Goal: Browse casually: Explore the website without a specific task or goal

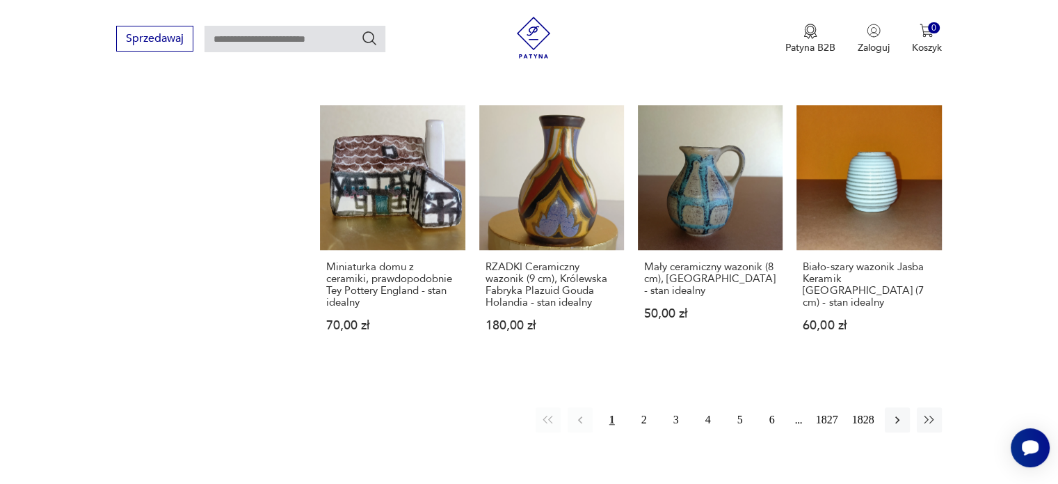
scroll to position [1158, 0]
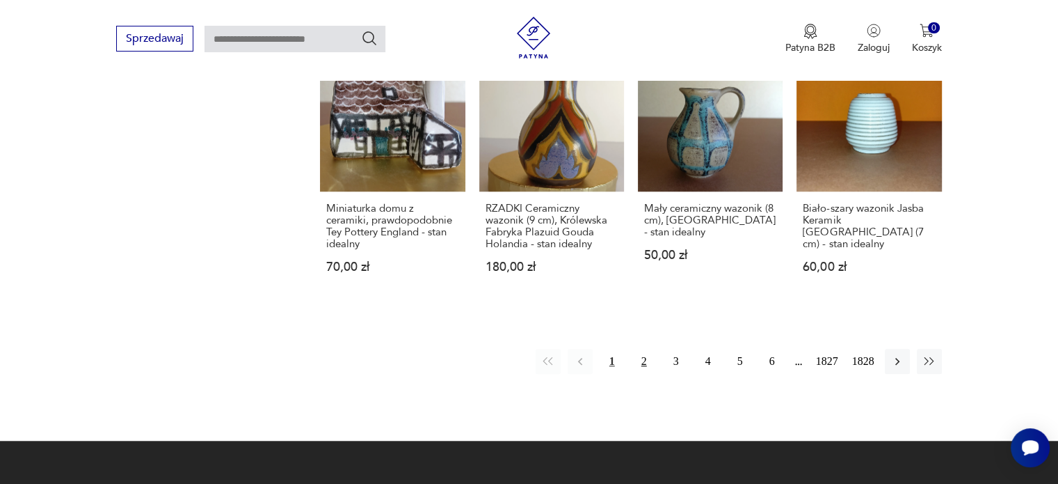
click at [643, 374] on button "2" at bounding box center [644, 361] width 25 height 25
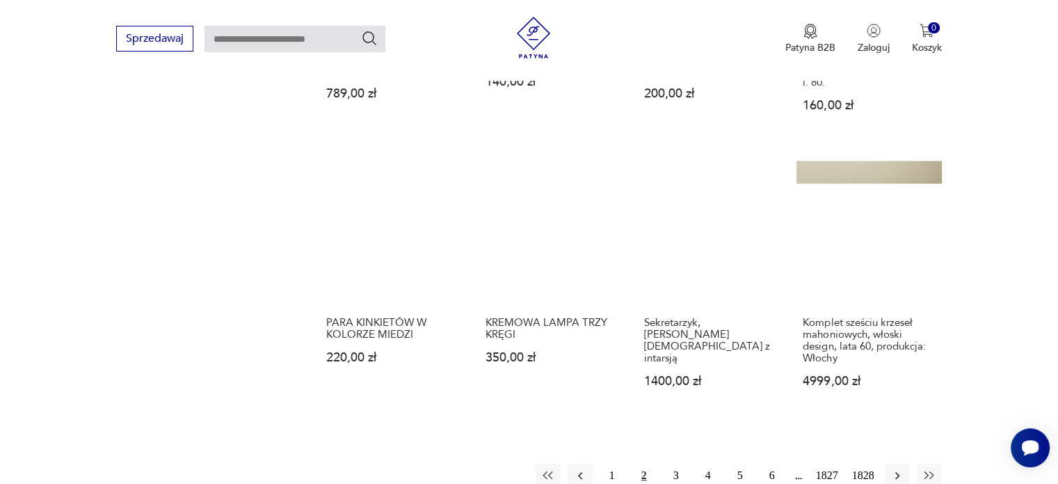
scroll to position [1165, 0]
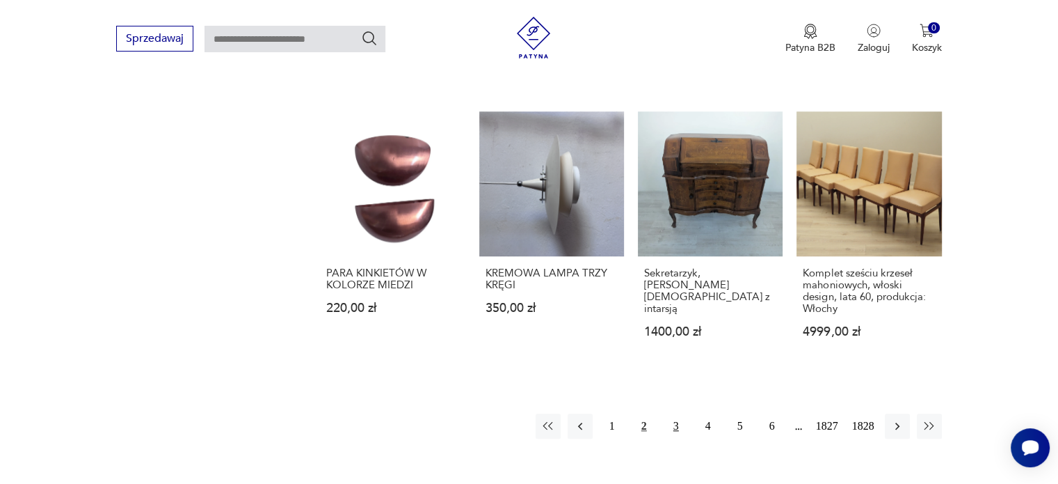
click at [682, 413] on button "3" at bounding box center [676, 425] width 25 height 25
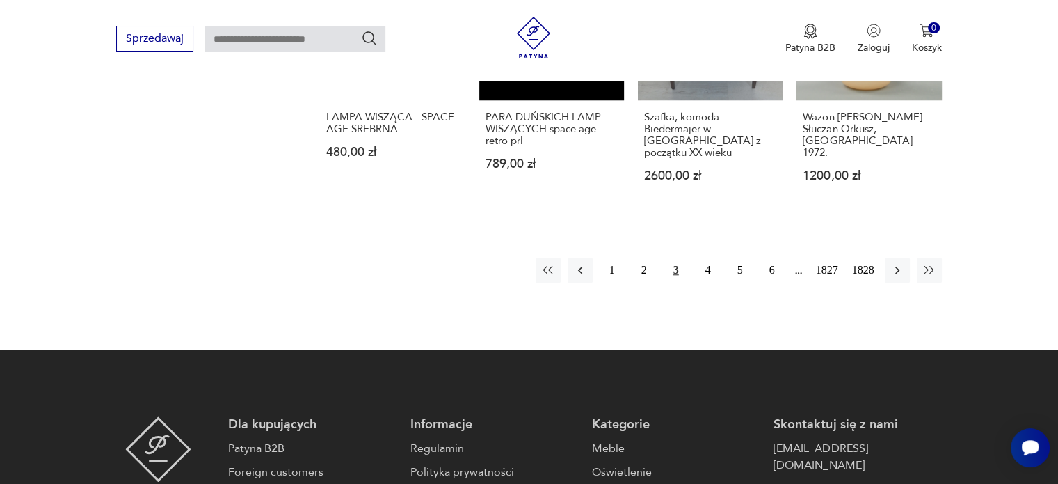
scroll to position [1286, 0]
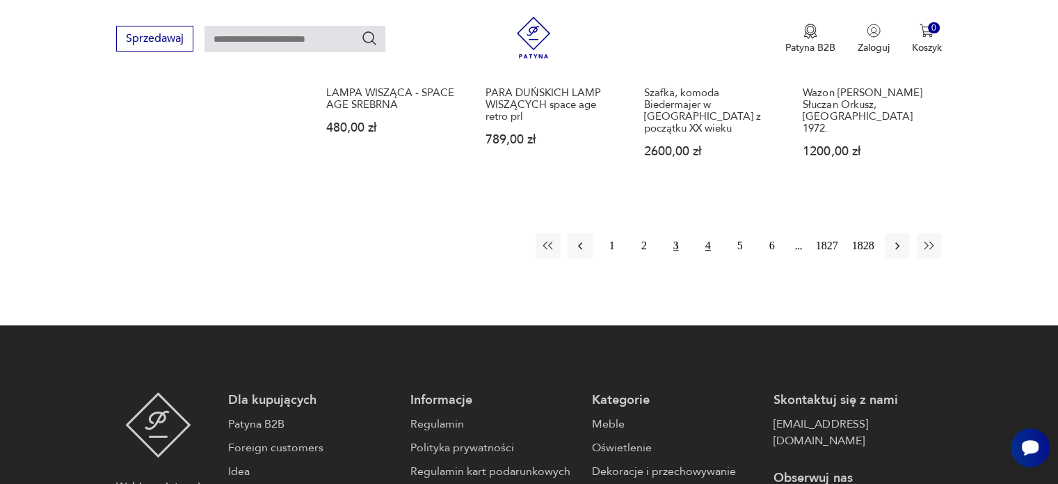
click at [710, 234] on button "4" at bounding box center [708, 245] width 25 height 25
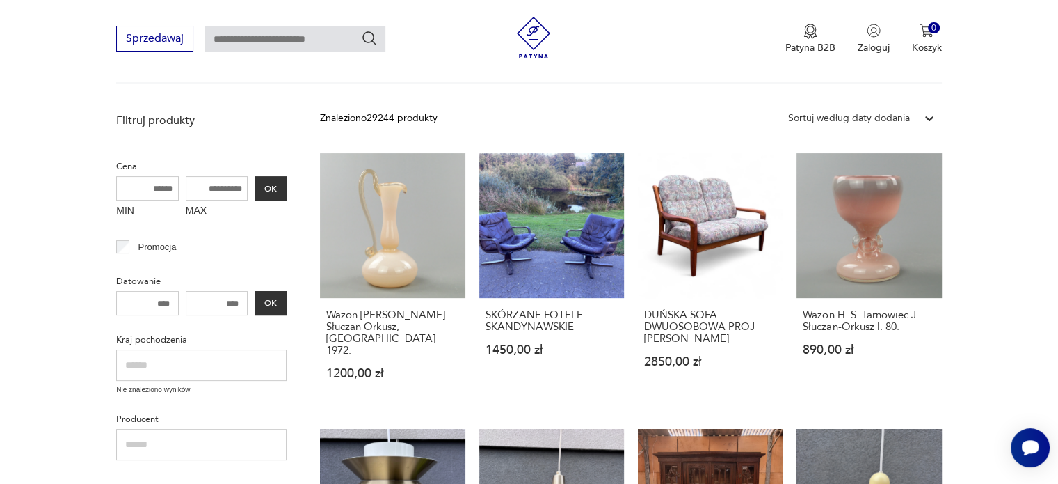
scroll to position [269, 0]
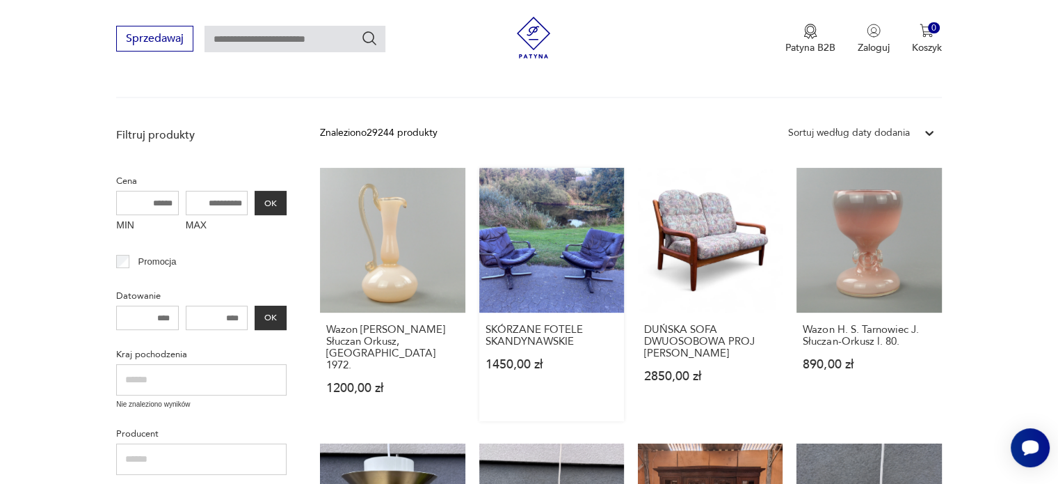
click at [558, 246] on link "SKÓRZANE FOTELE SKANDYNAWSKIE 1450,00 zł" at bounding box center [551, 294] width 145 height 253
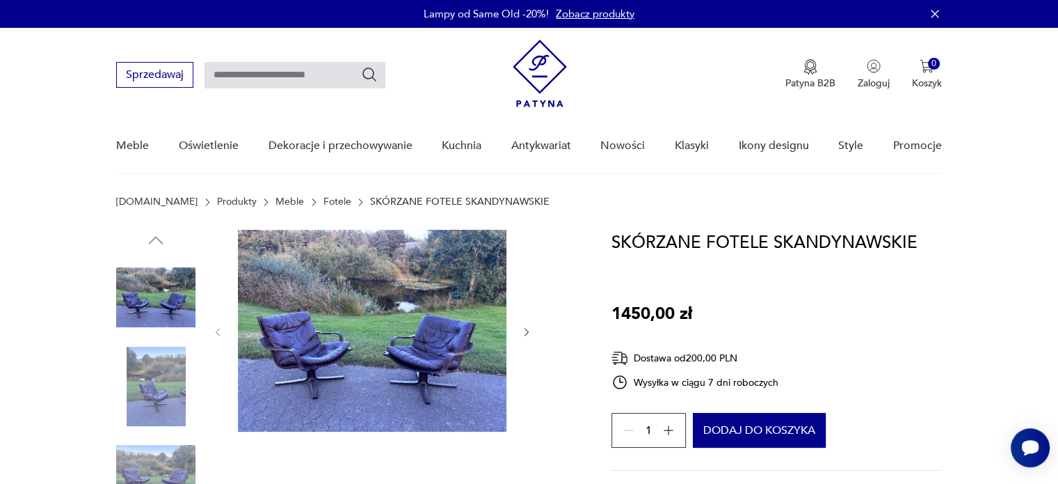
click at [529, 333] on icon "button" at bounding box center [527, 332] width 12 height 12
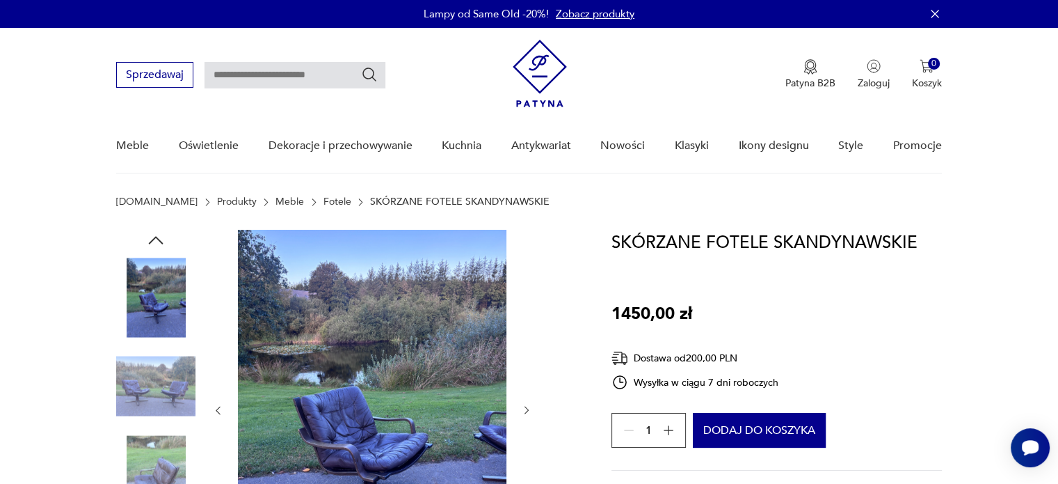
click at [526, 333] on div at bounding box center [372, 410] width 320 height 361
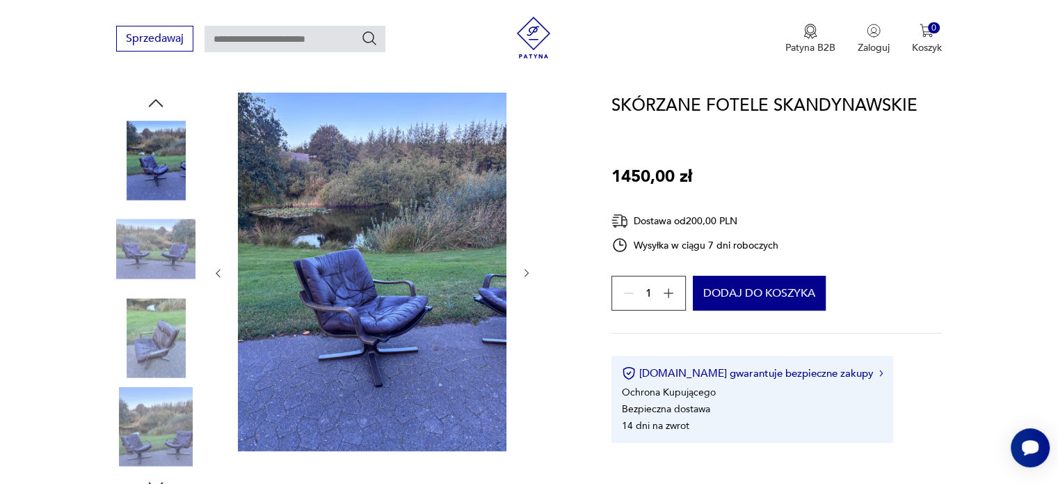
scroll to position [141, 0]
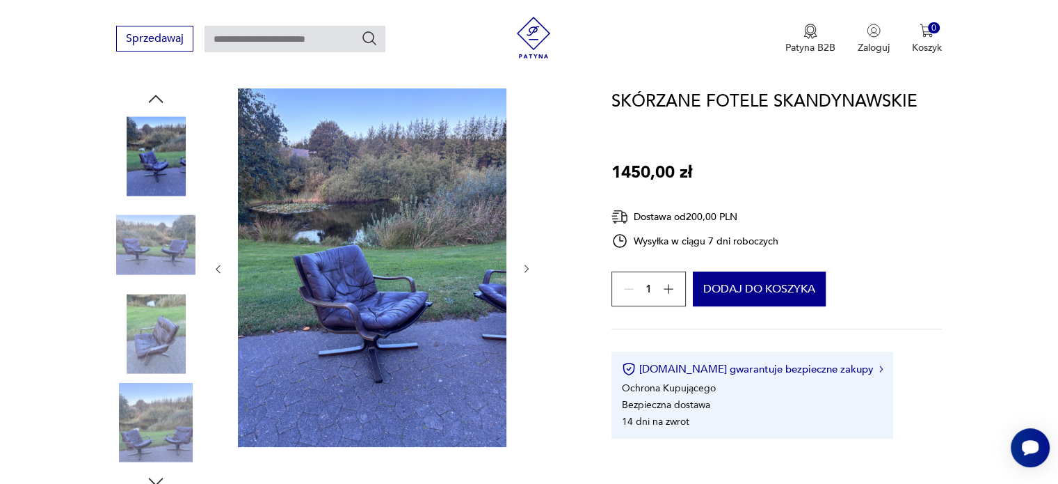
click at [532, 267] on icon "button" at bounding box center [527, 269] width 12 height 12
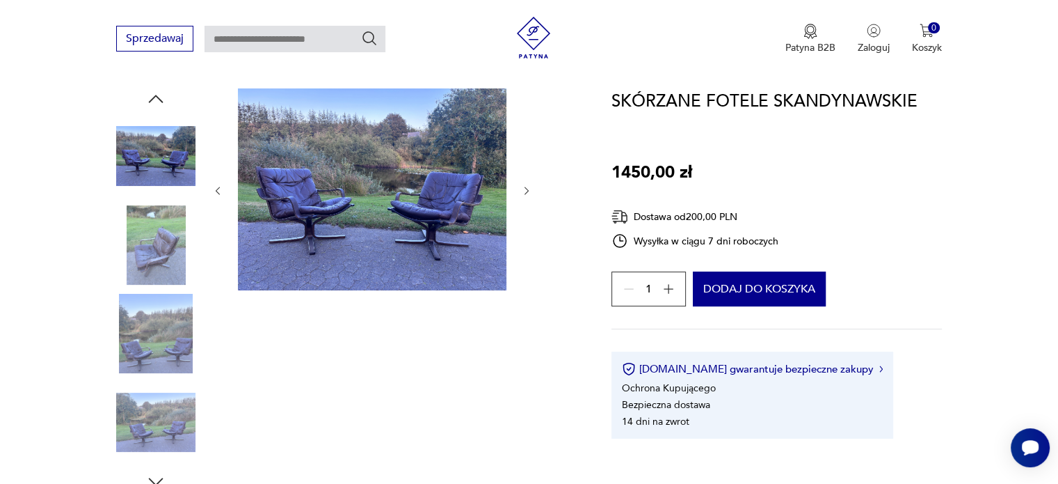
click at [529, 266] on div at bounding box center [372, 190] width 320 height 205
click at [159, 232] on img at bounding box center [155, 244] width 79 height 79
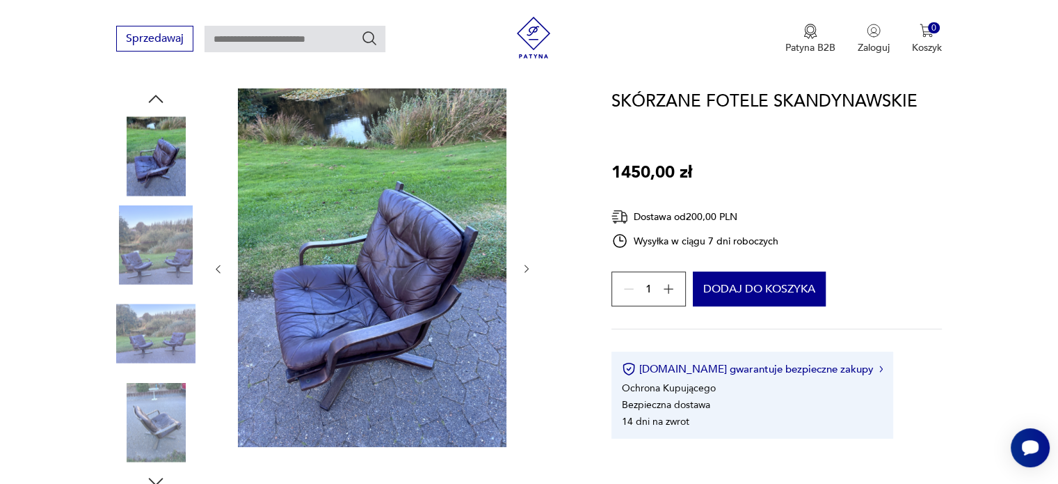
click at [378, 301] on img at bounding box center [372, 267] width 269 height 358
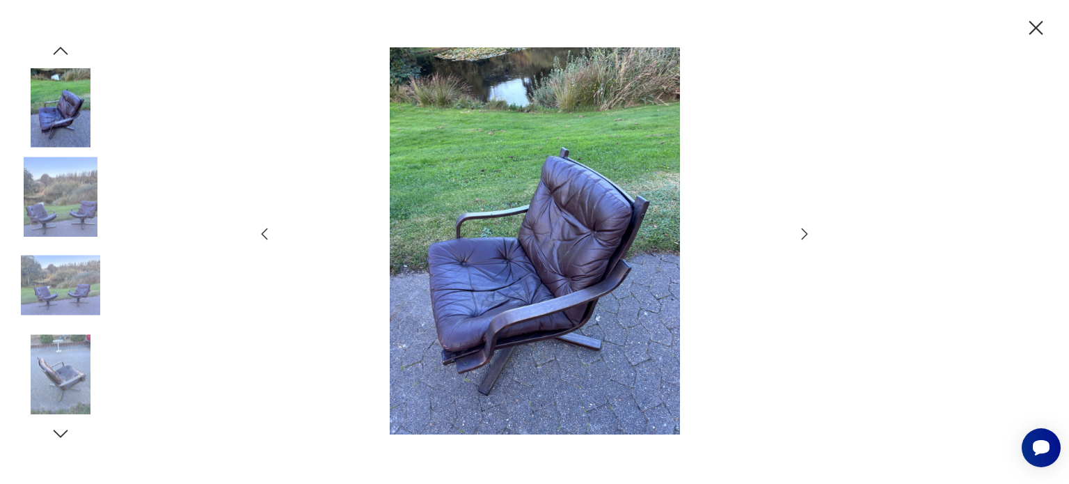
click at [805, 232] on icon "button" at bounding box center [804, 232] width 6 height 11
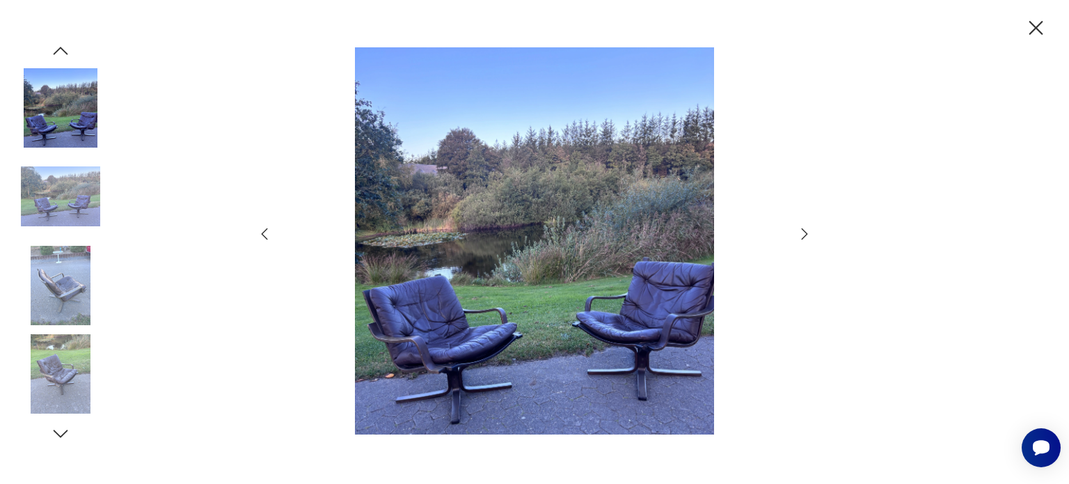
click at [805, 232] on icon "button" at bounding box center [804, 232] width 6 height 11
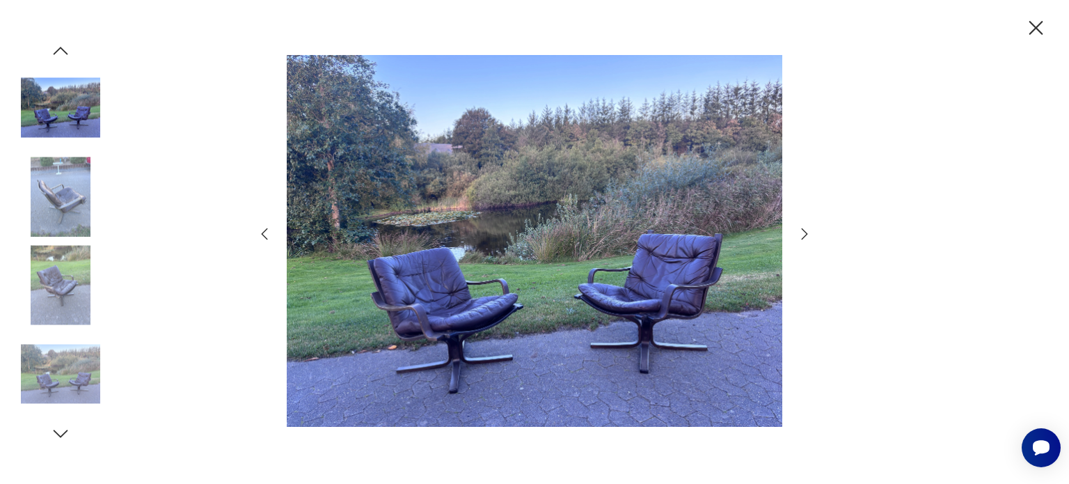
click at [805, 232] on icon "button" at bounding box center [804, 232] width 6 height 11
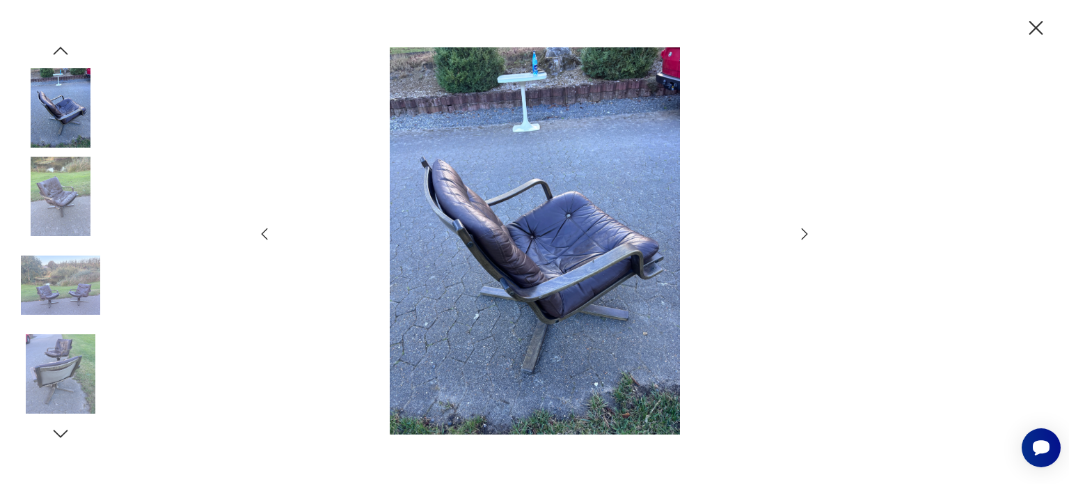
click at [805, 232] on icon "button" at bounding box center [804, 232] width 6 height 11
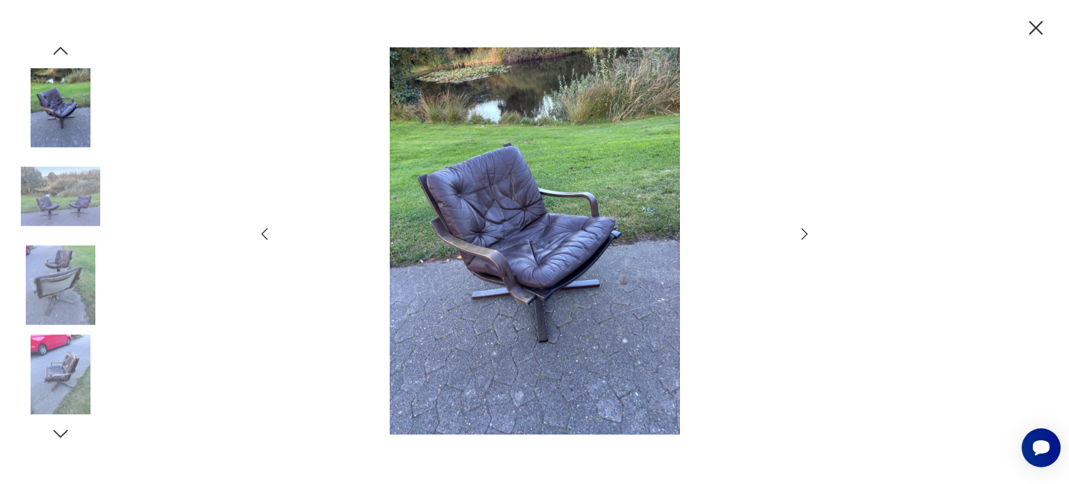
click at [805, 232] on icon "button" at bounding box center [804, 232] width 6 height 11
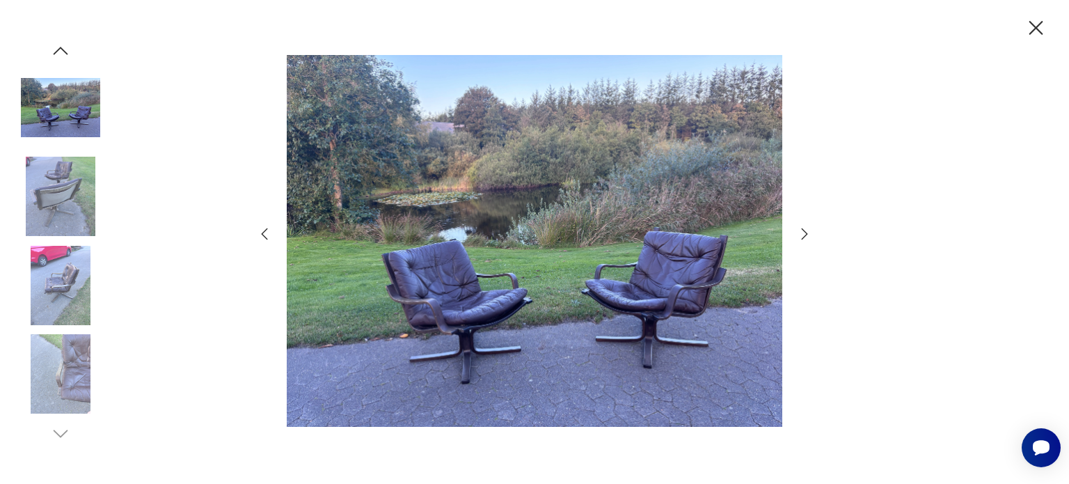
click at [805, 232] on icon "button" at bounding box center [804, 232] width 6 height 11
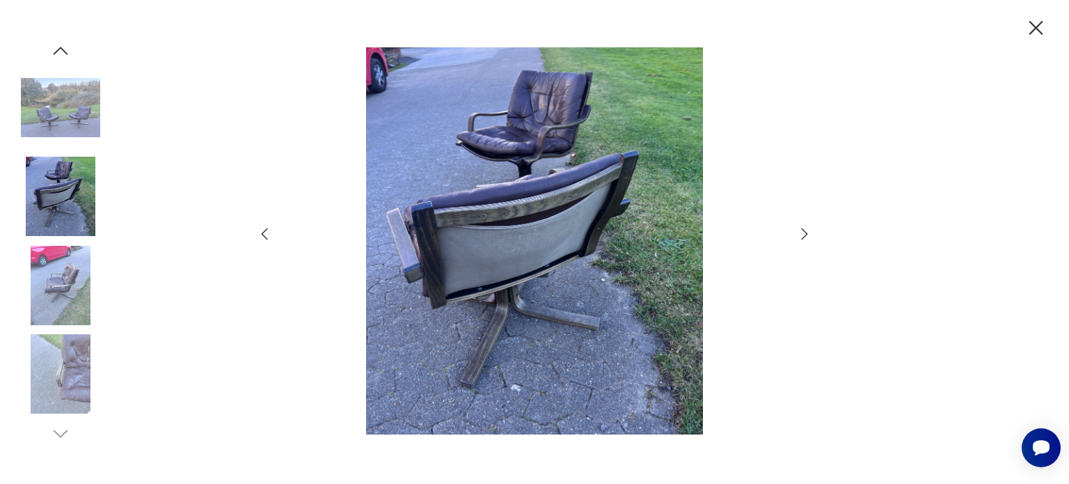
click at [805, 232] on icon "button" at bounding box center [804, 232] width 6 height 11
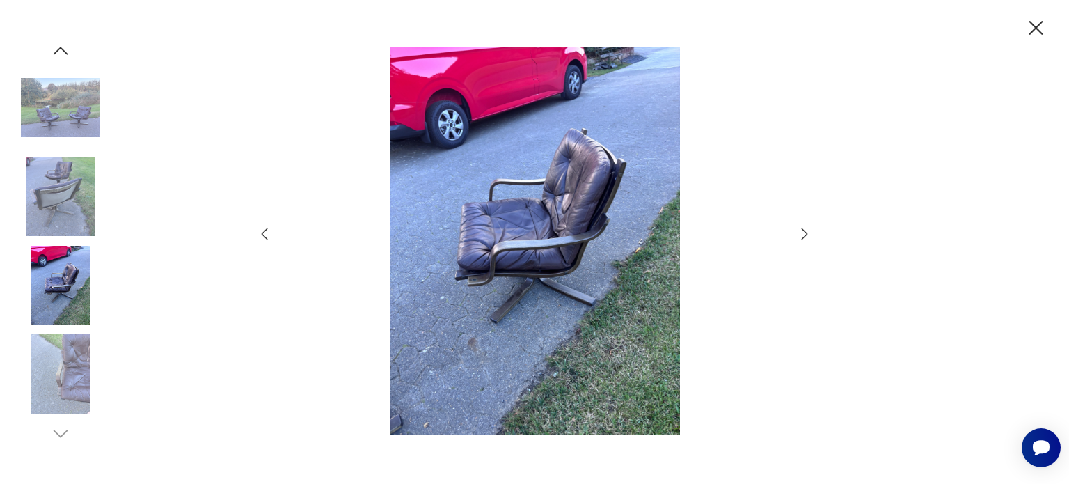
click at [805, 232] on icon "button" at bounding box center [804, 232] width 6 height 11
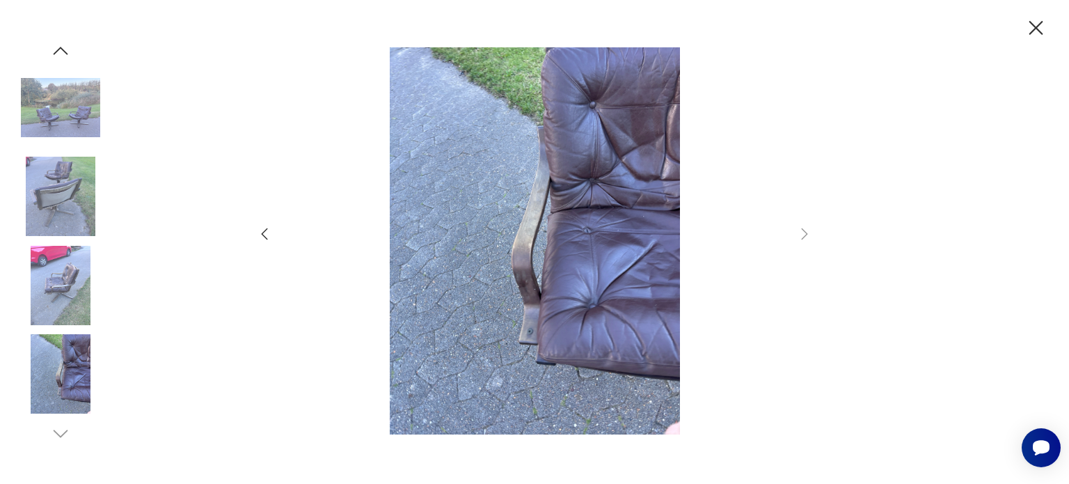
click at [1041, 23] on icon "button" at bounding box center [1036, 28] width 14 height 14
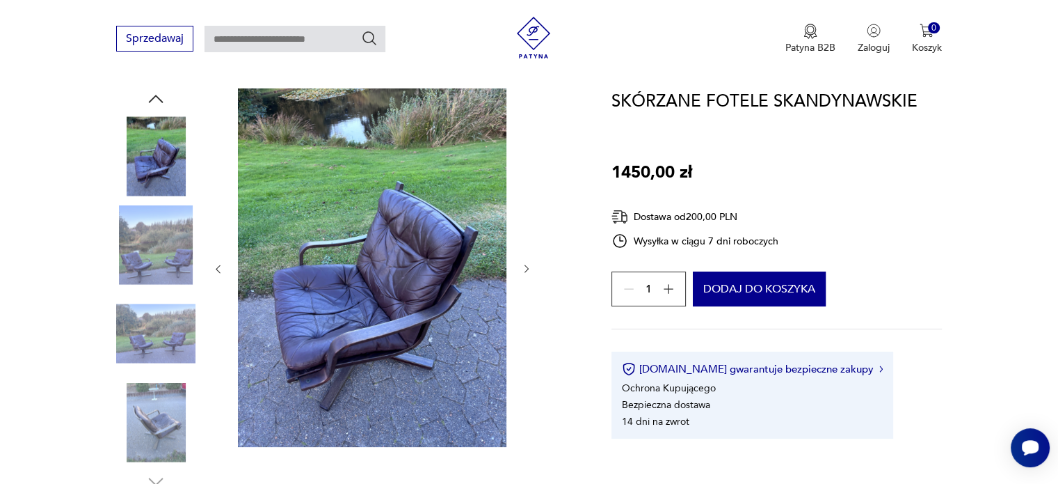
scroll to position [1033, 0]
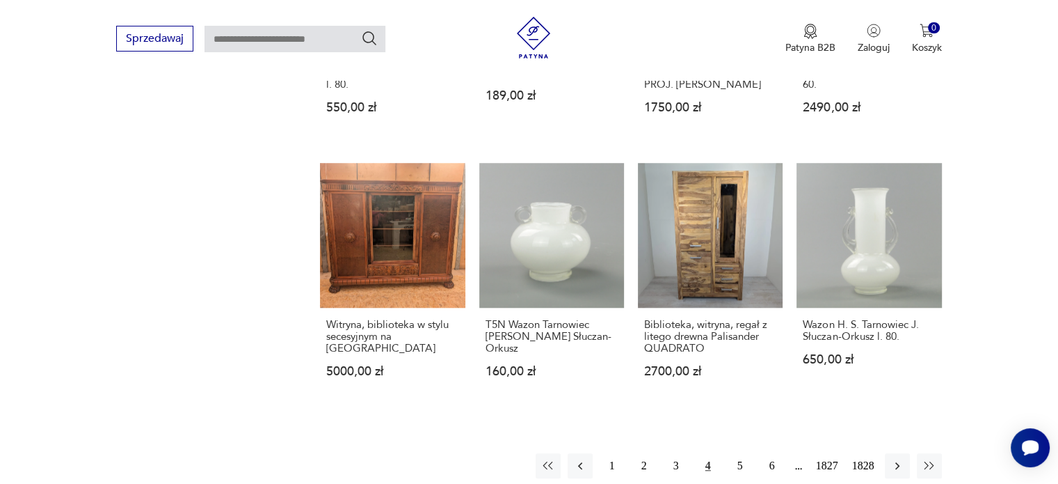
scroll to position [1071, 0]
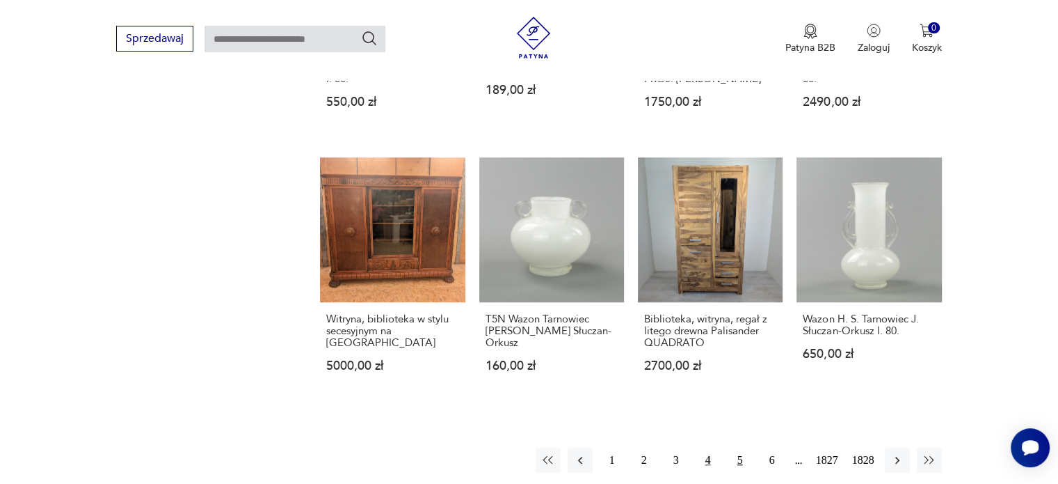
click at [742, 447] on button "5" at bounding box center [740, 459] width 25 height 25
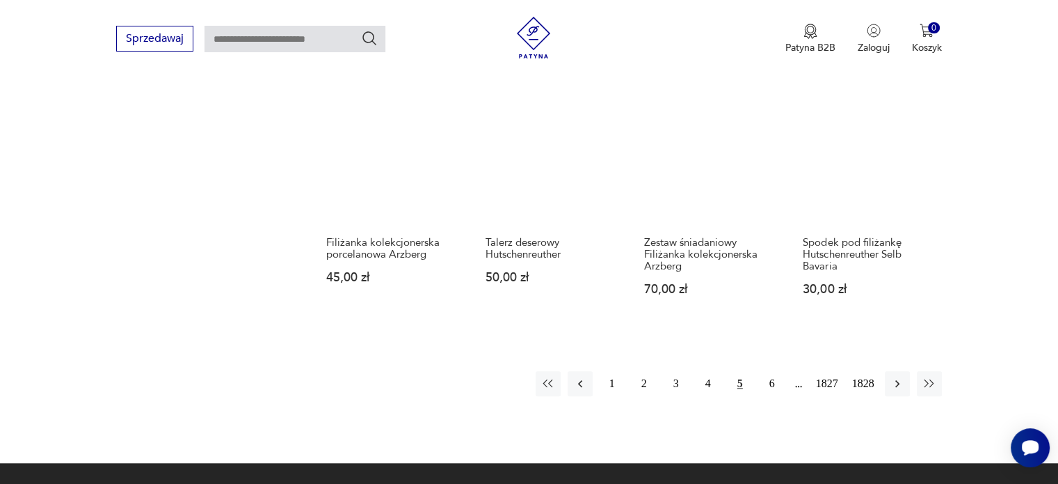
scroll to position [1194, 0]
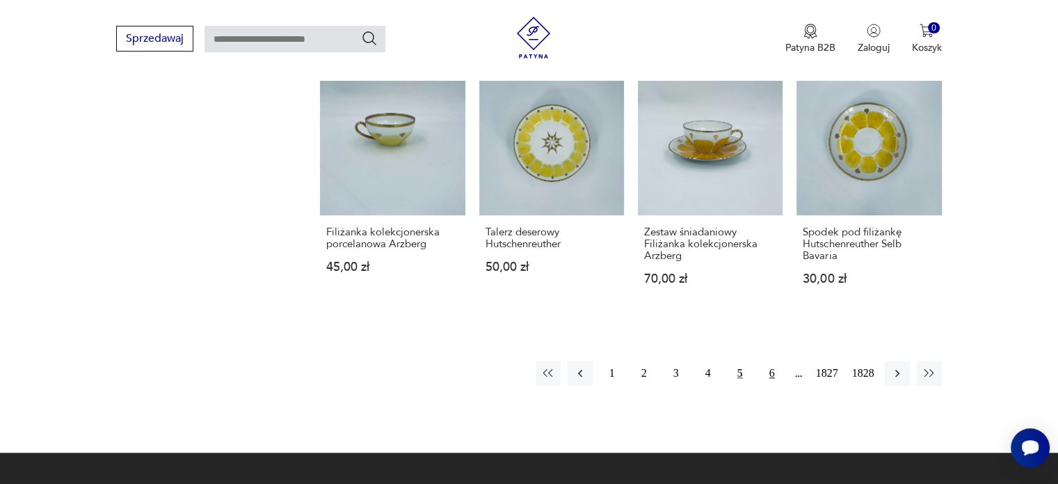
click at [772, 360] on button "6" at bounding box center [772, 372] width 25 height 25
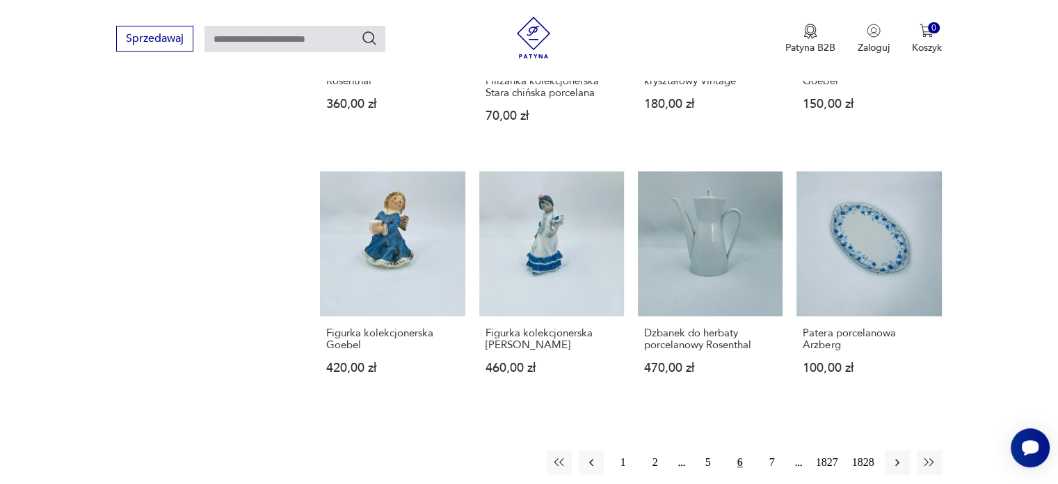
scroll to position [1098, 0]
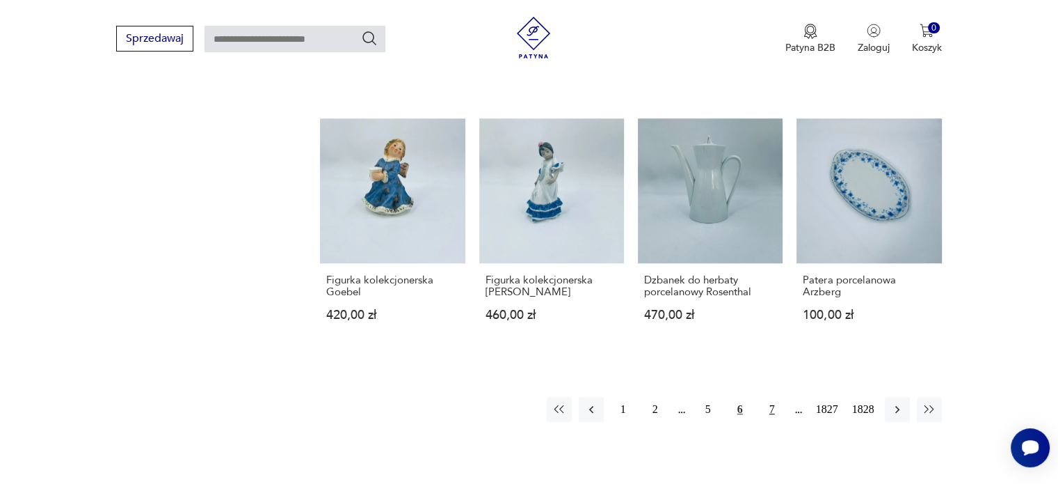
click at [773, 406] on button "7" at bounding box center [772, 409] width 25 height 25
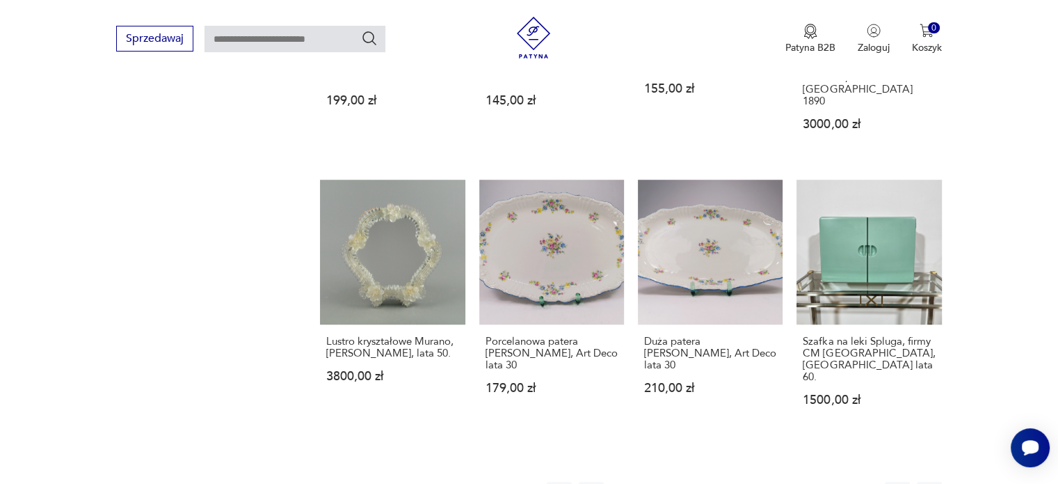
scroll to position [1089, 0]
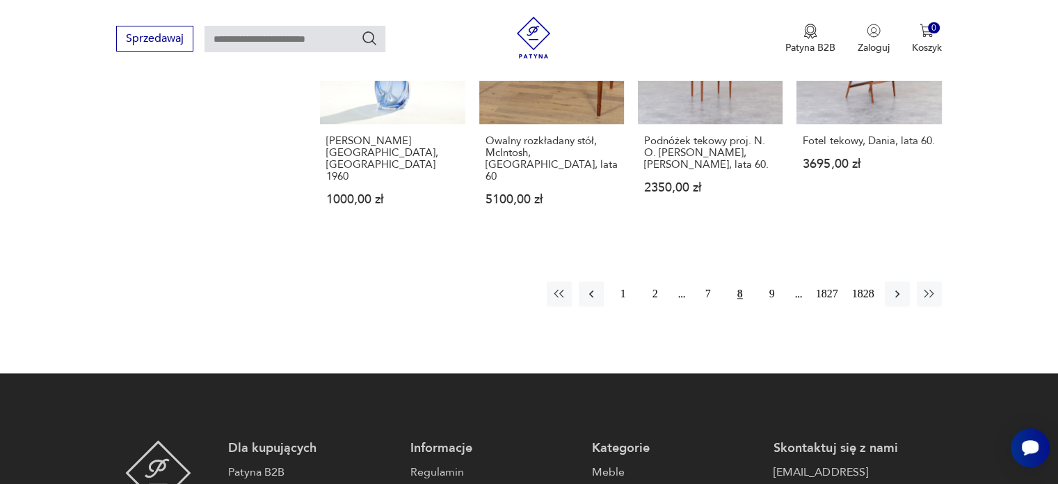
scroll to position [1259, 0]
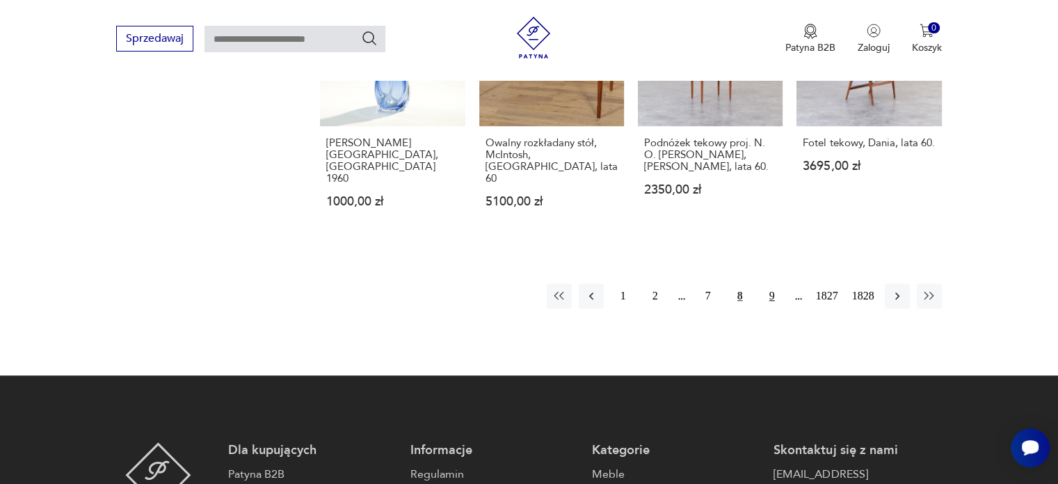
click at [774, 283] on button "9" at bounding box center [772, 295] width 25 height 25
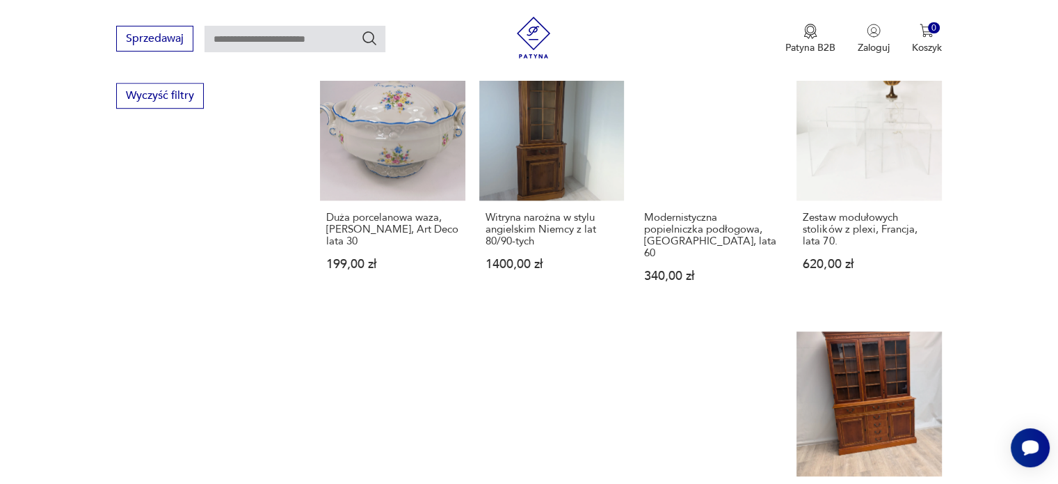
scroll to position [1133, 0]
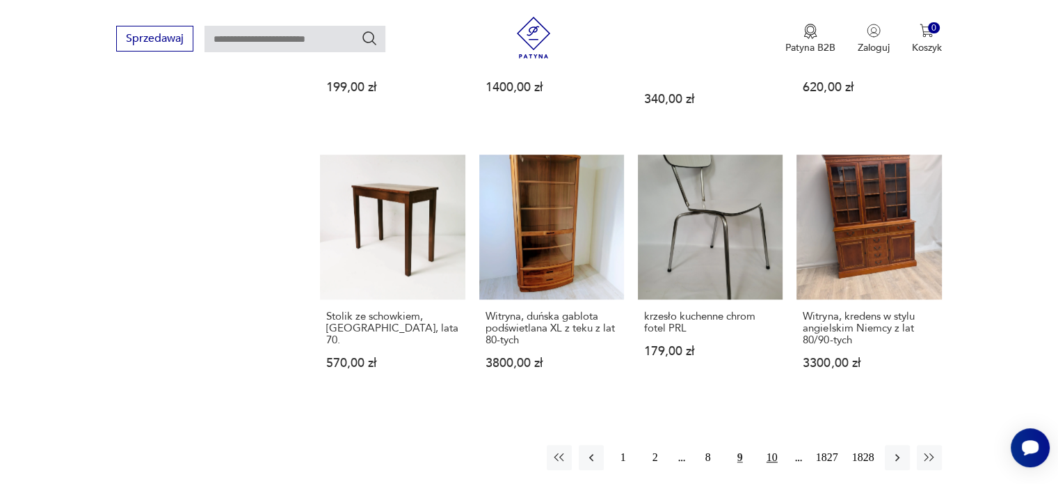
click at [773, 445] on button "10" at bounding box center [772, 457] width 25 height 25
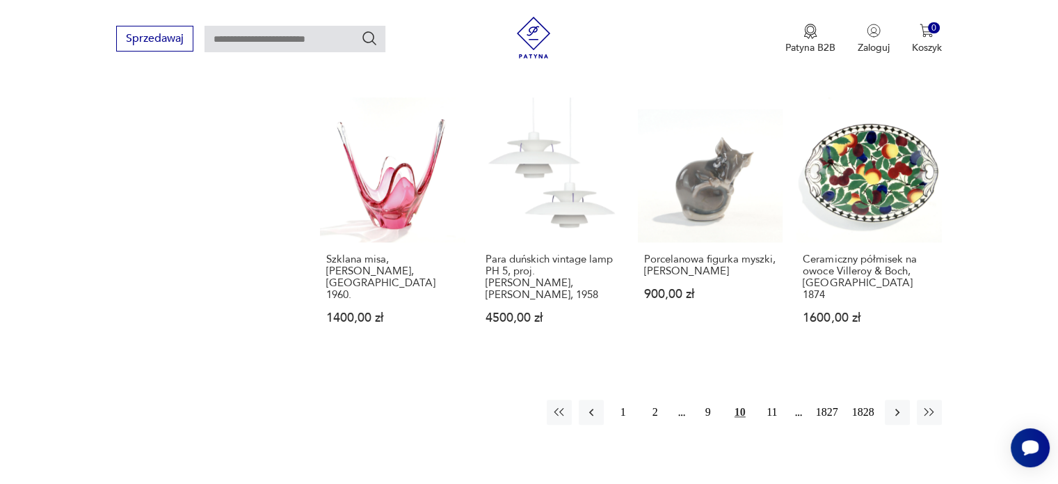
scroll to position [1208, 0]
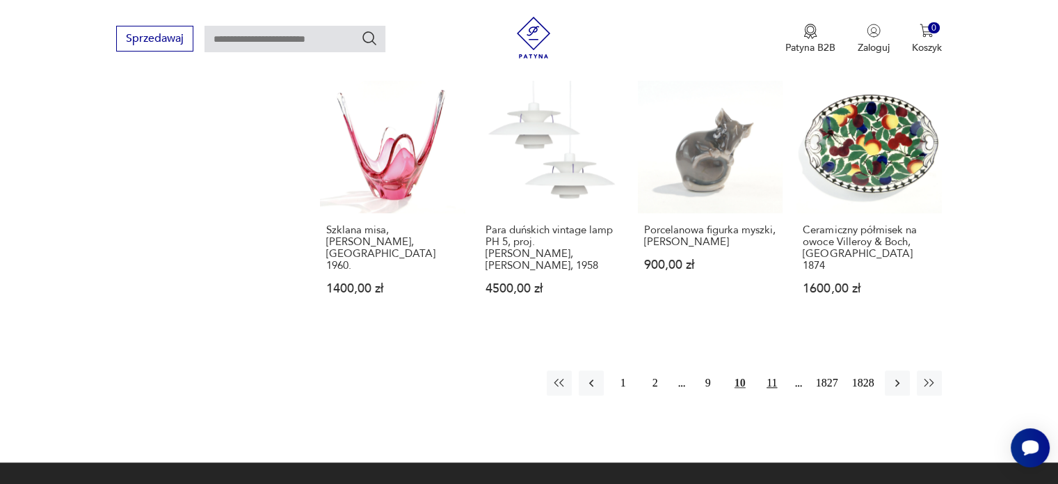
click at [771, 370] on button "11" at bounding box center [772, 382] width 25 height 25
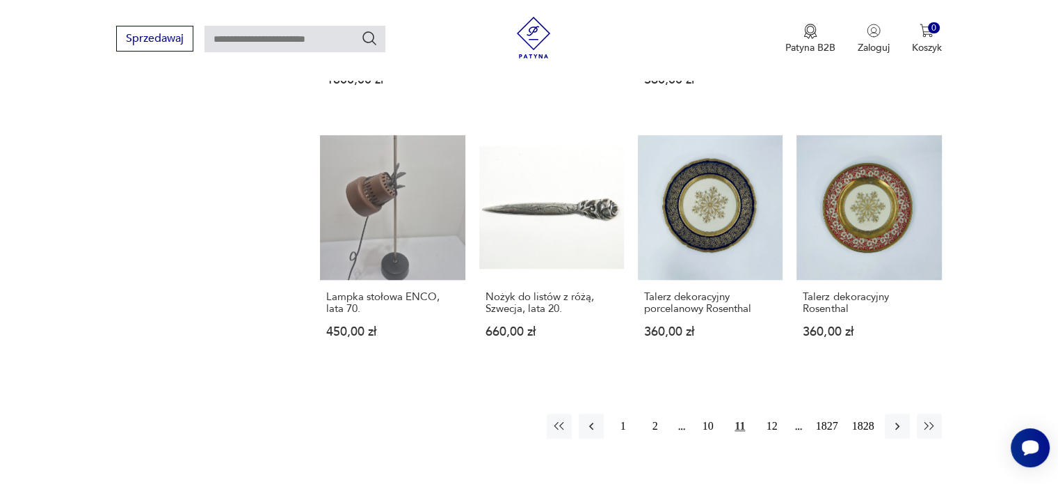
scroll to position [1080, 0]
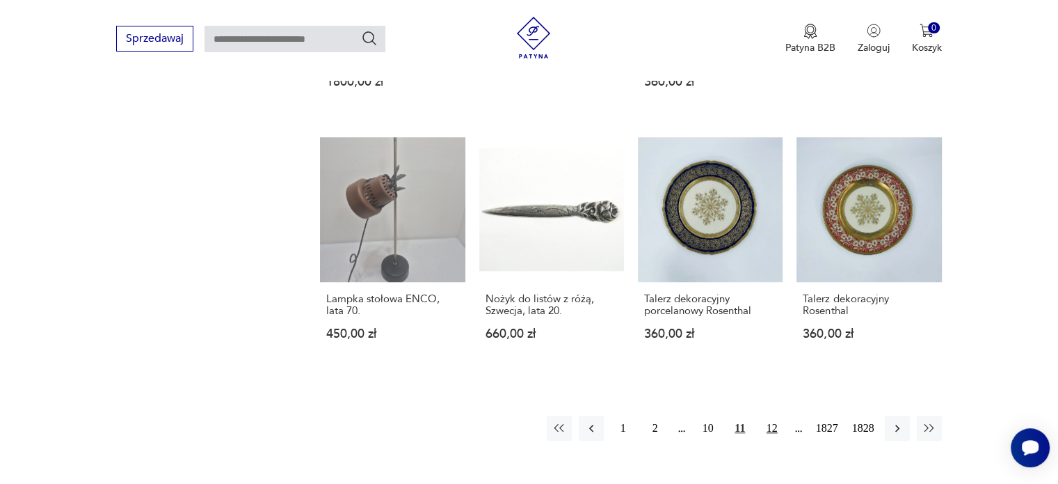
click at [773, 434] on button "12" at bounding box center [772, 427] width 25 height 25
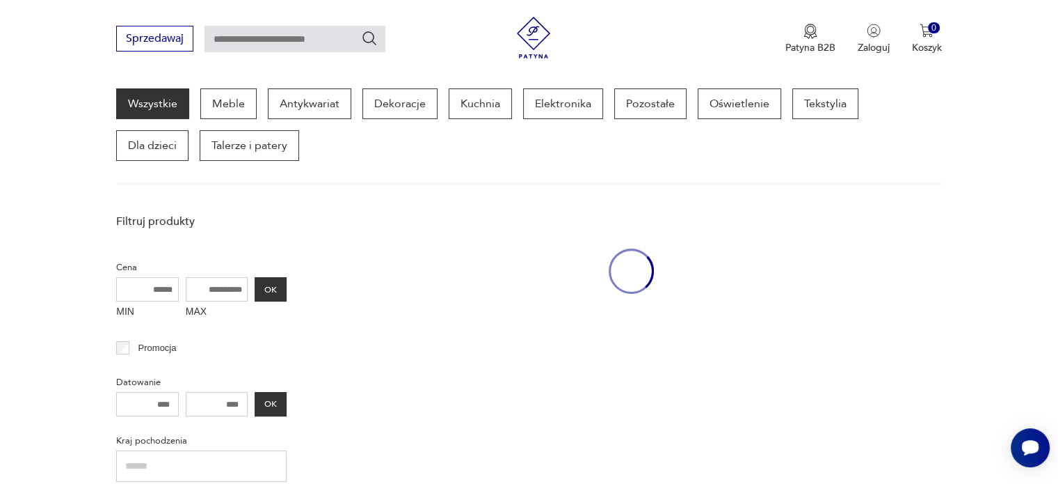
scroll to position [179, 0]
